Goal: Transaction & Acquisition: Purchase product/service

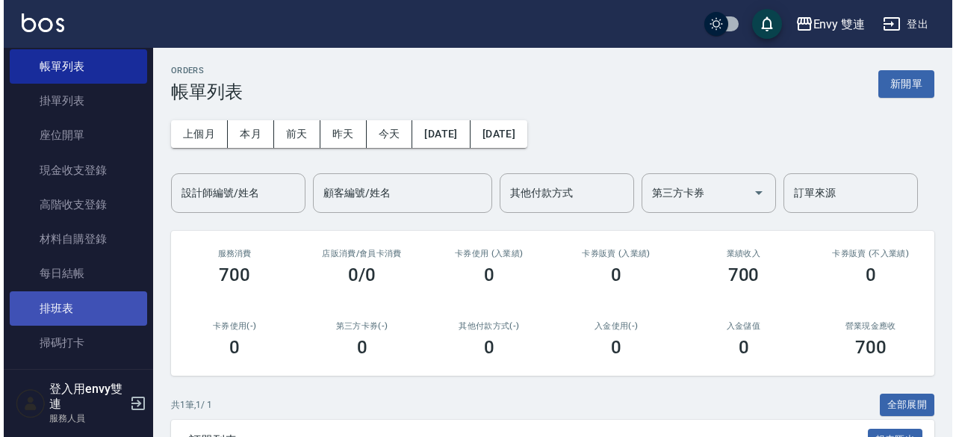
scroll to position [109, 0]
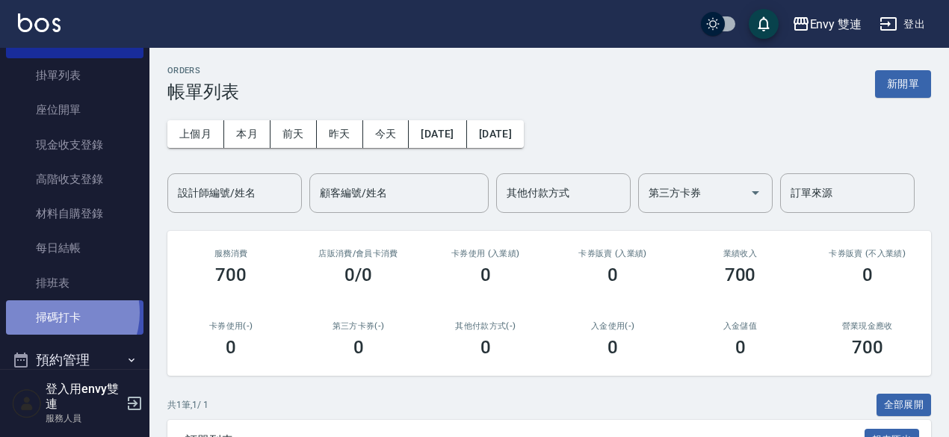
click at [60, 313] on link "掃碼打卡" at bounding box center [74, 317] width 137 height 34
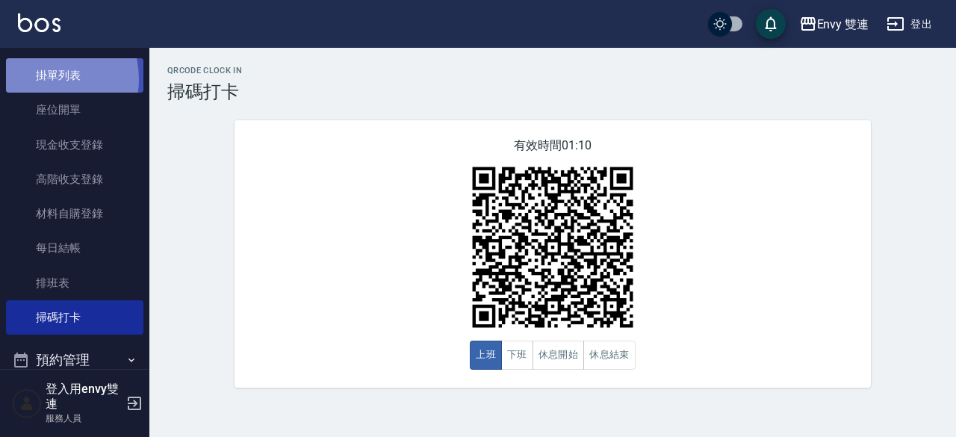
click at [40, 79] on link "掛單列表" at bounding box center [74, 75] width 137 height 34
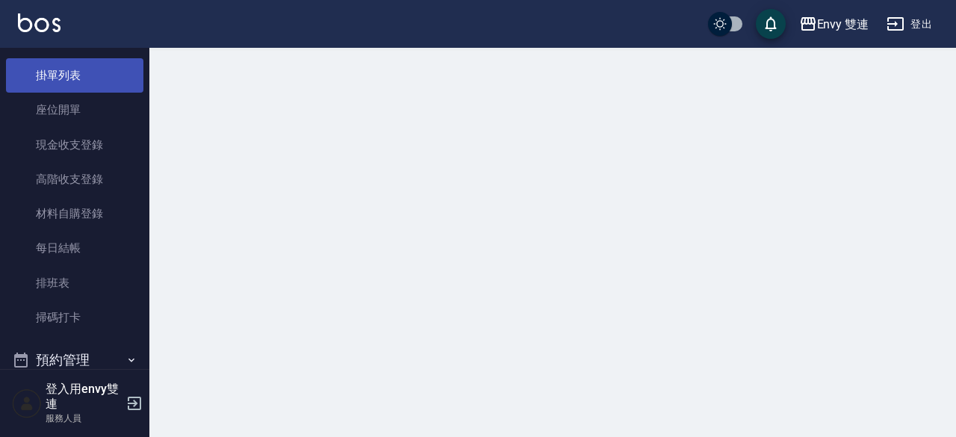
click at [40, 79] on link "掛單列表" at bounding box center [74, 75] width 137 height 34
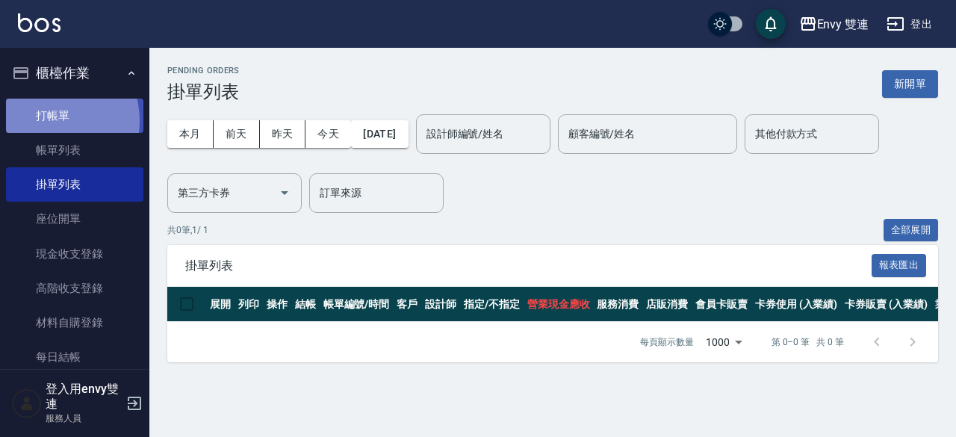
click at [46, 120] on link "打帳單" at bounding box center [74, 116] width 137 height 34
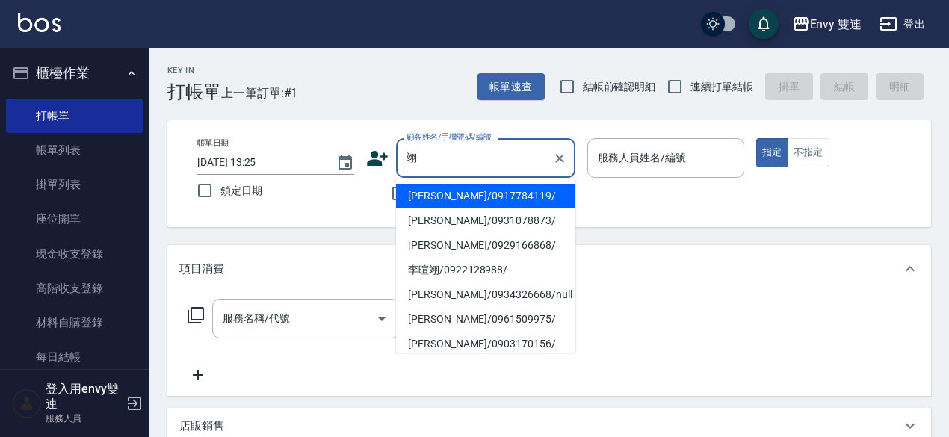
click at [488, 197] on li "[PERSON_NAME]/0917784119/" at bounding box center [485, 196] width 179 height 25
type input "[PERSON_NAME]/0917784119/"
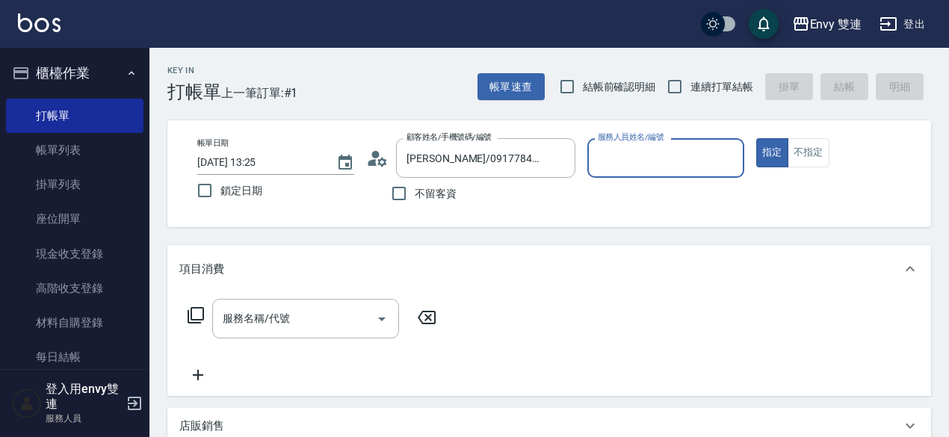
type input "Ina-2"
click at [756, 138] on button "指定" at bounding box center [772, 152] width 32 height 29
type button "true"
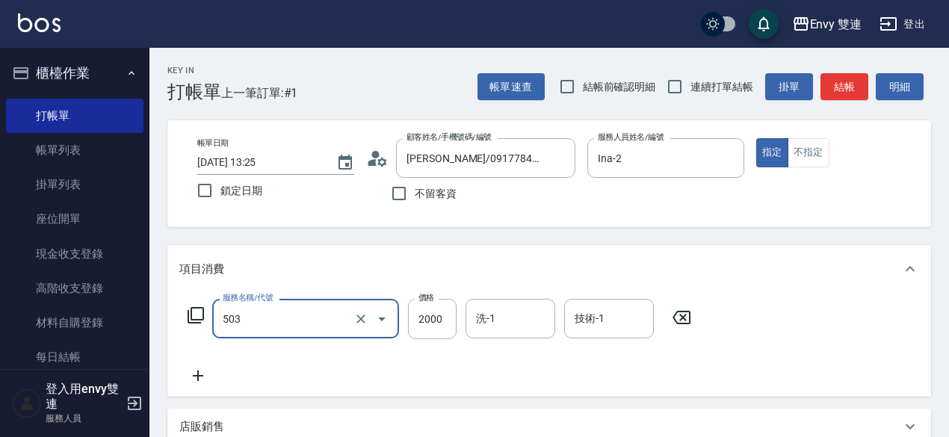
type input "日本結構二段式(503)"
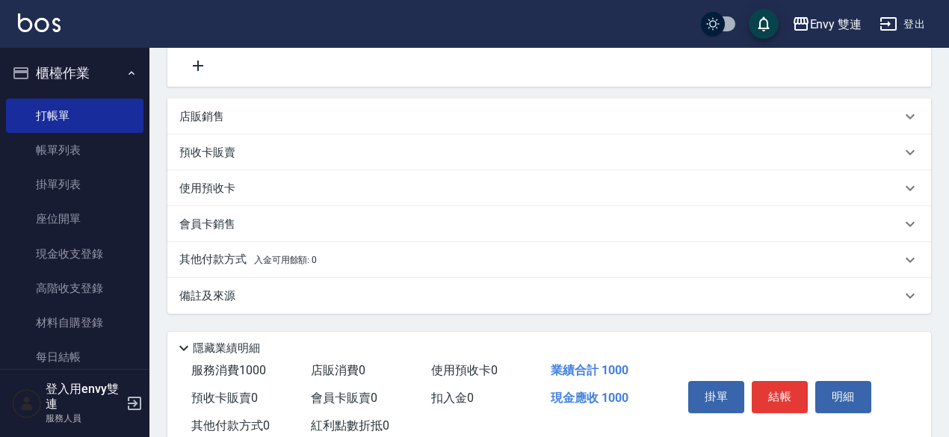
scroll to position [320, 0]
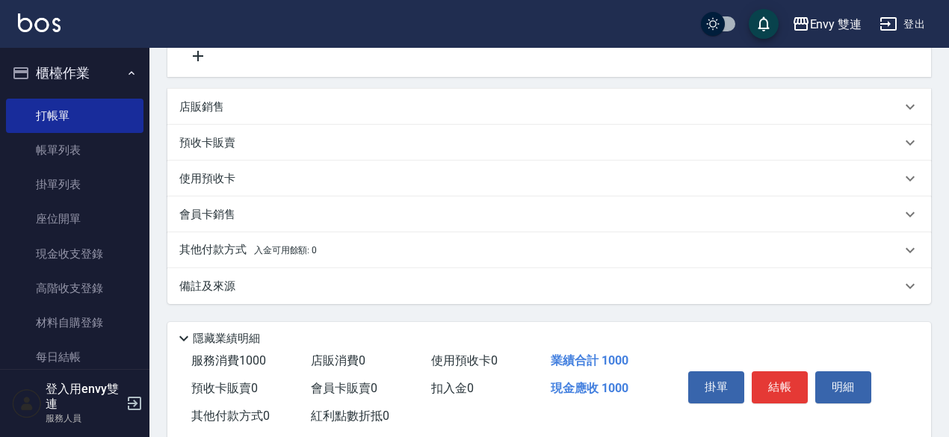
type input "1000"
click at [309, 247] on span "入金可用餘額: 0" at bounding box center [286, 250] width 64 height 10
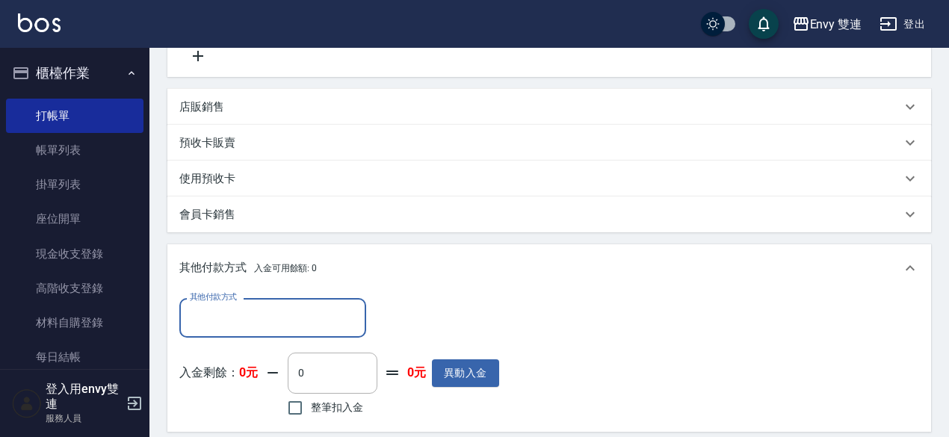
scroll to position [0, 0]
click at [233, 307] on input "其他付款方式" at bounding box center [272, 318] width 173 height 26
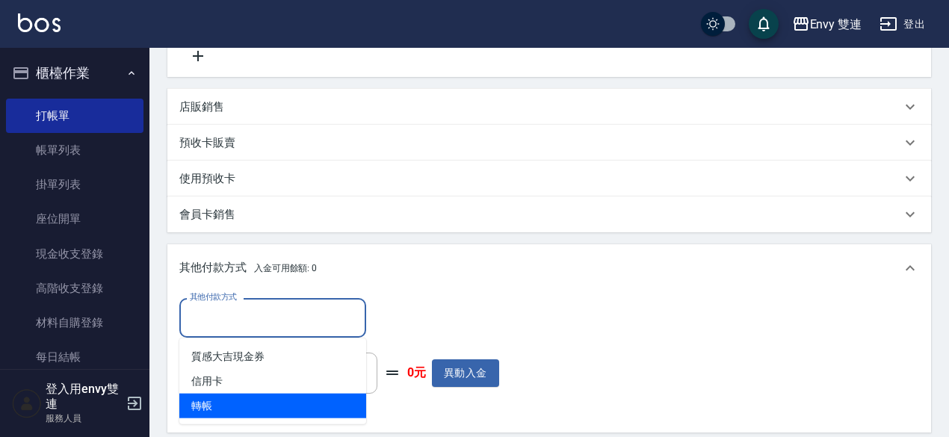
click at [224, 401] on span "轉帳" at bounding box center [272, 406] width 187 height 25
type input "轉帳"
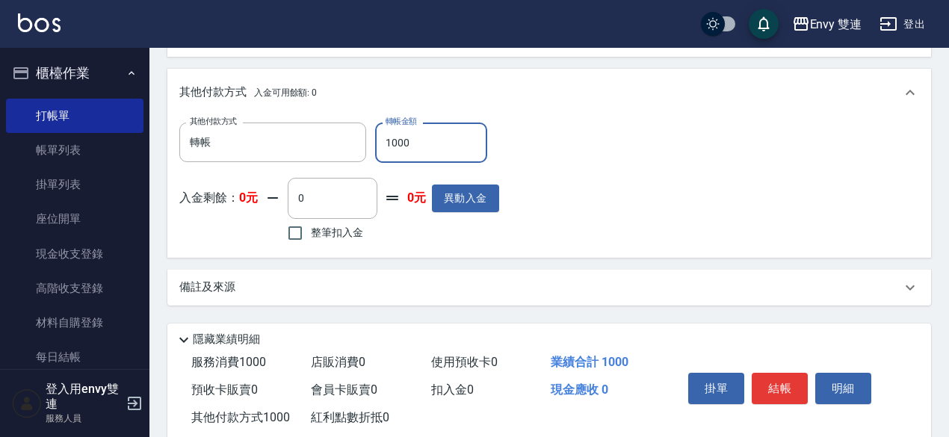
scroll to position [531, 0]
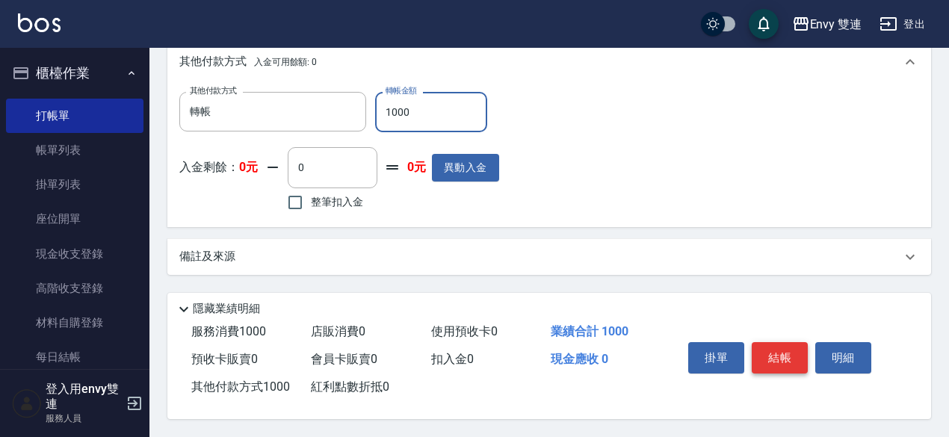
type input "1000"
click at [771, 353] on button "結帳" at bounding box center [780, 357] width 56 height 31
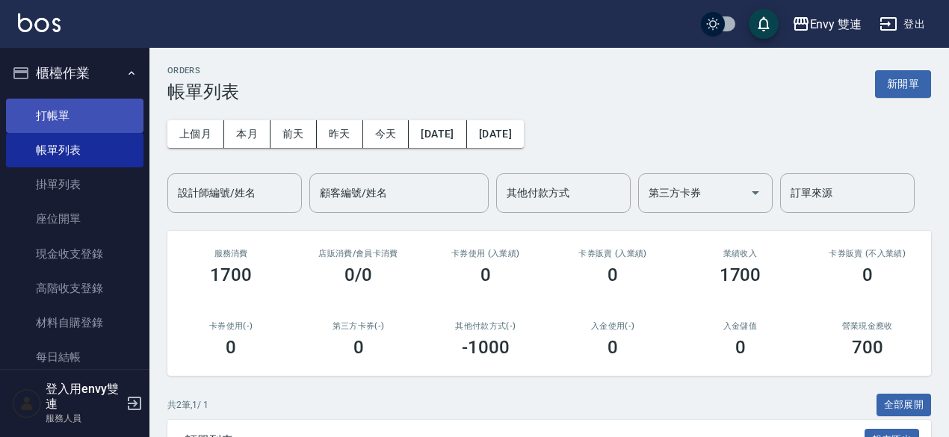
click at [25, 115] on link "打帳單" at bounding box center [74, 116] width 137 height 34
